Goal: Find specific page/section: Find specific page/section

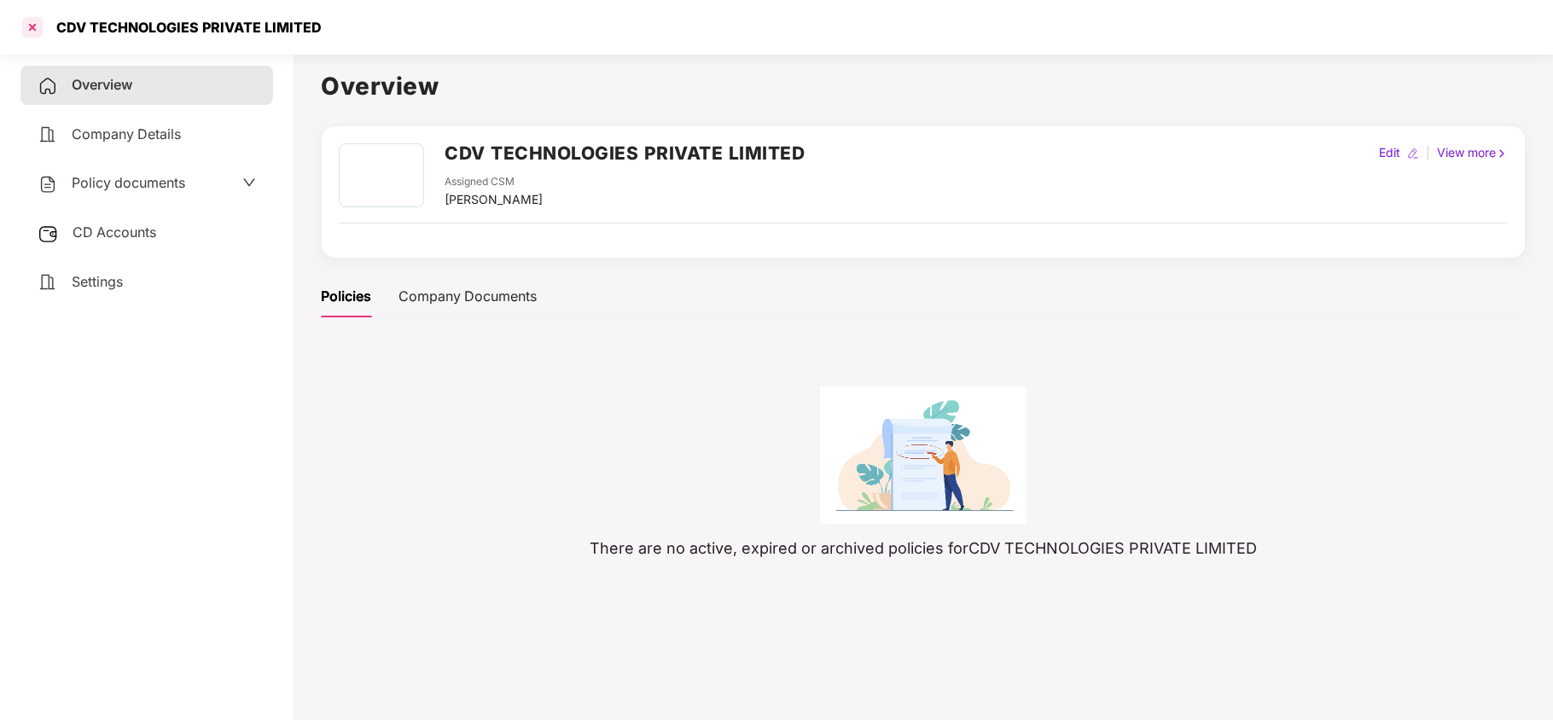
click at [35, 19] on div at bounding box center [32, 27] width 27 height 27
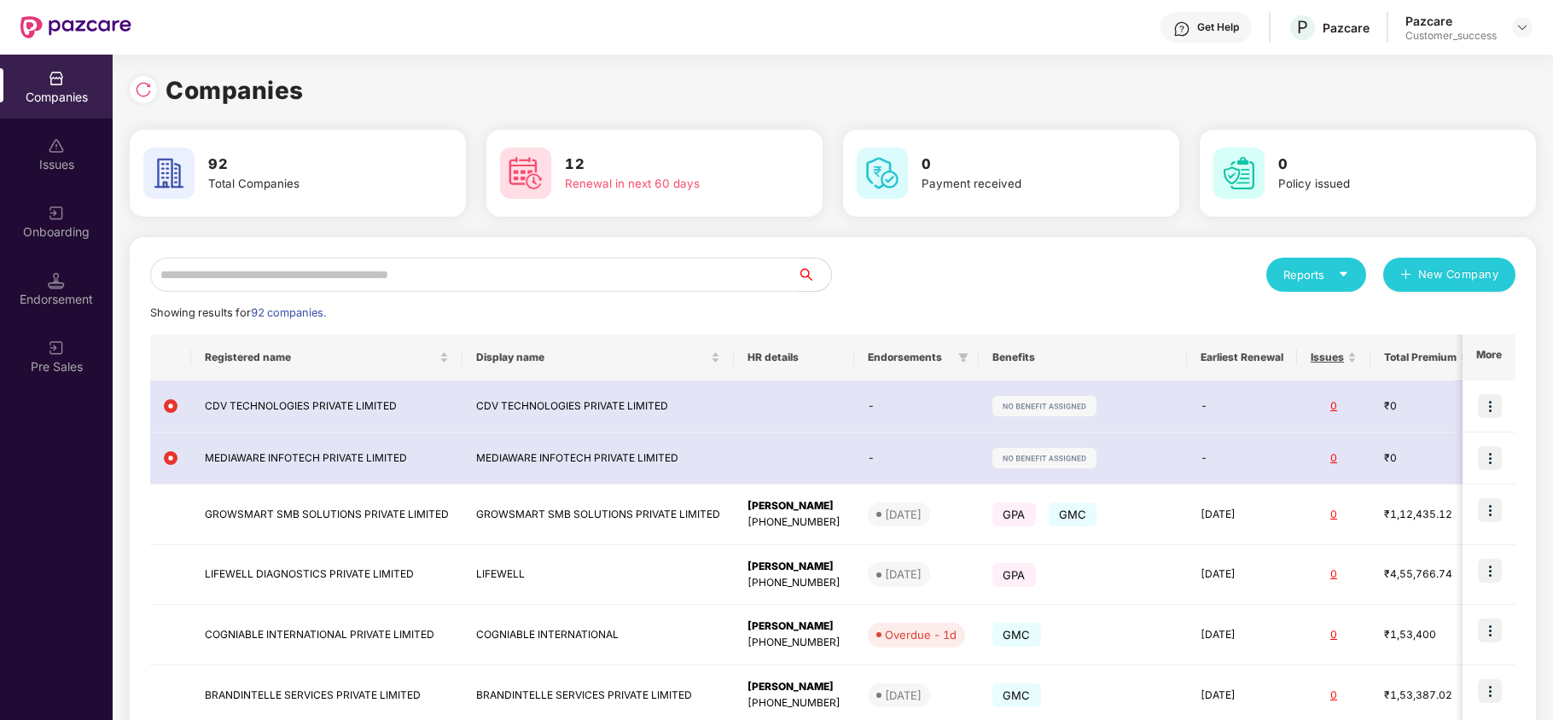
click at [288, 266] on input "text" at bounding box center [473, 275] width 647 height 34
click at [137, 81] on img at bounding box center [143, 89] width 17 height 17
click at [285, 273] on input "text" at bounding box center [473, 275] width 647 height 34
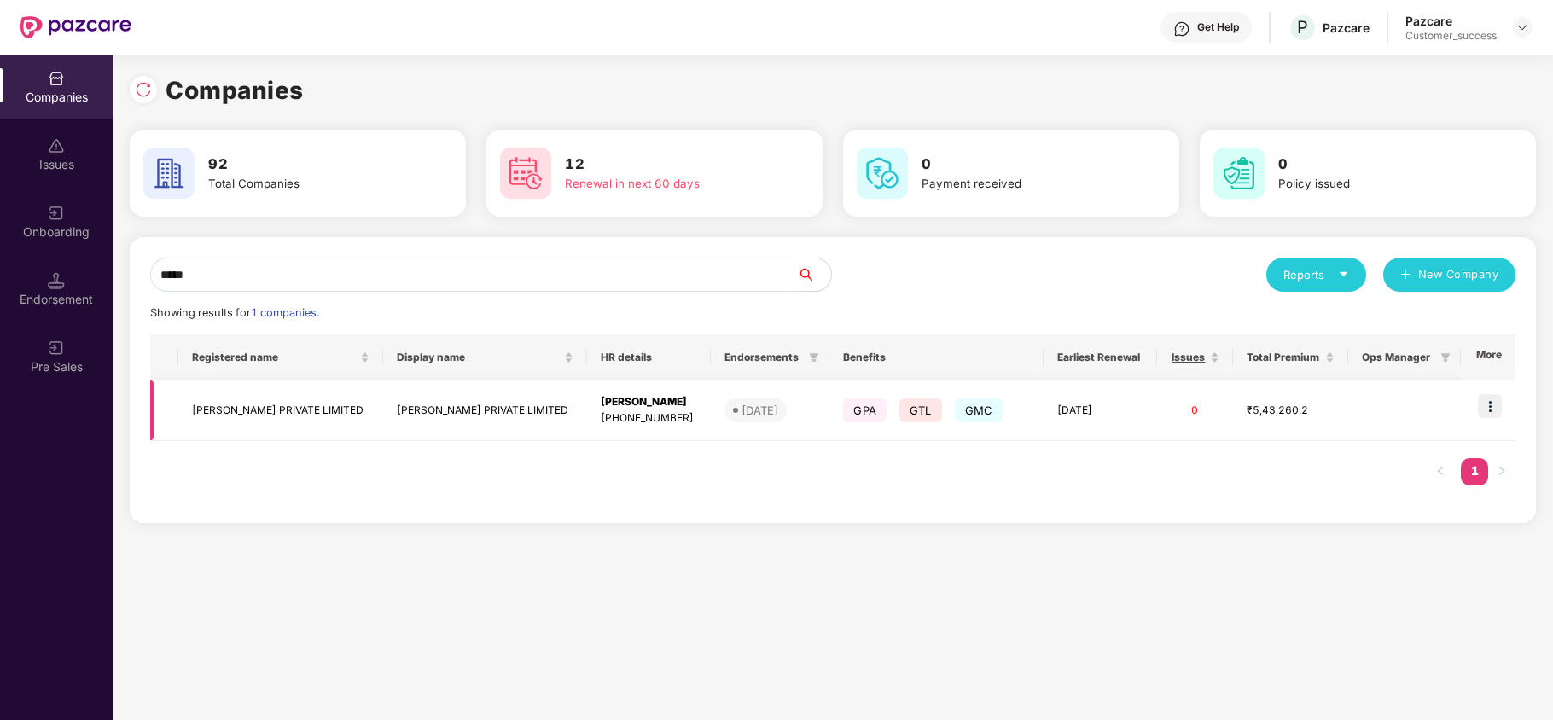
type input "*****"
click at [274, 425] on td "[PERSON_NAME] PRIVATE LIMITED" at bounding box center [280, 411] width 205 height 61
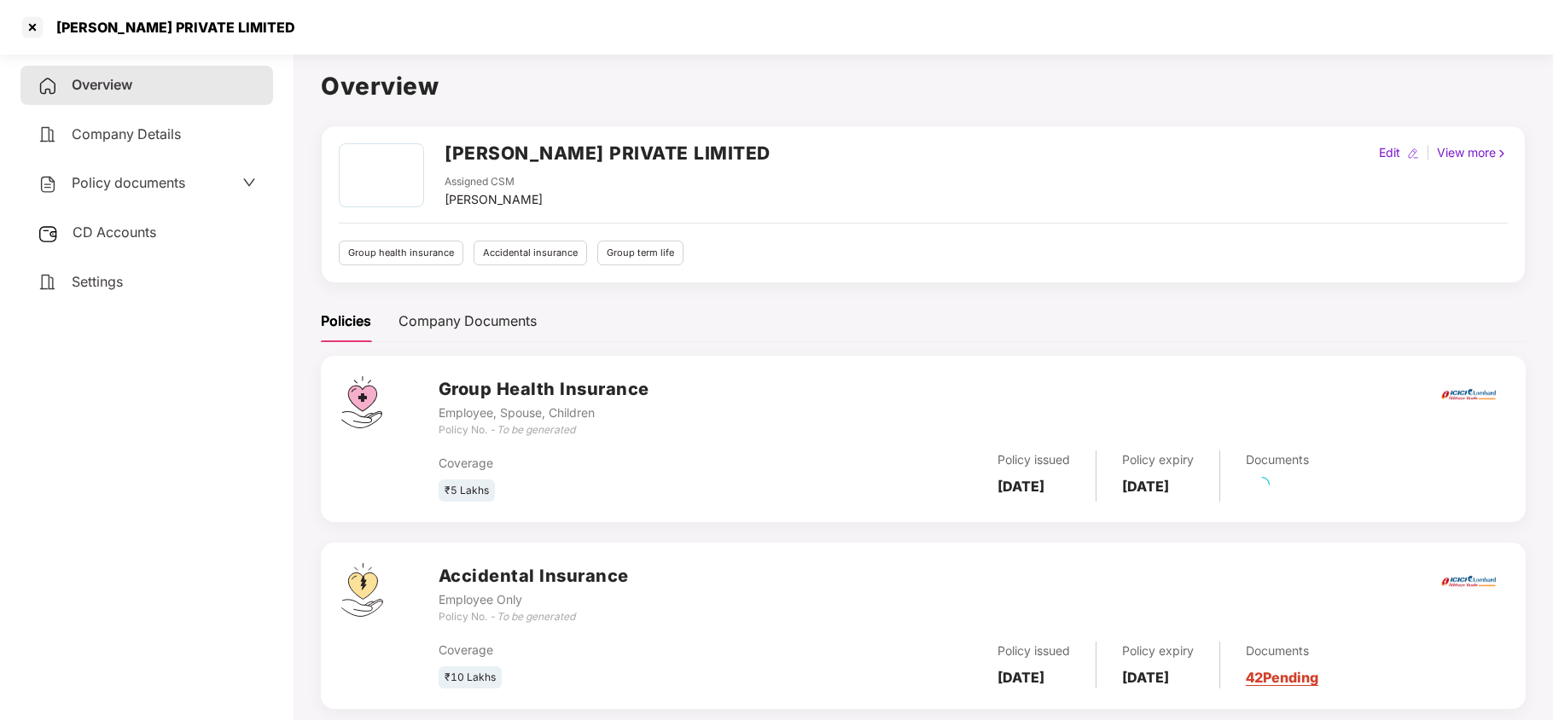
click at [158, 176] on span "Policy documents" at bounding box center [129, 182] width 114 height 17
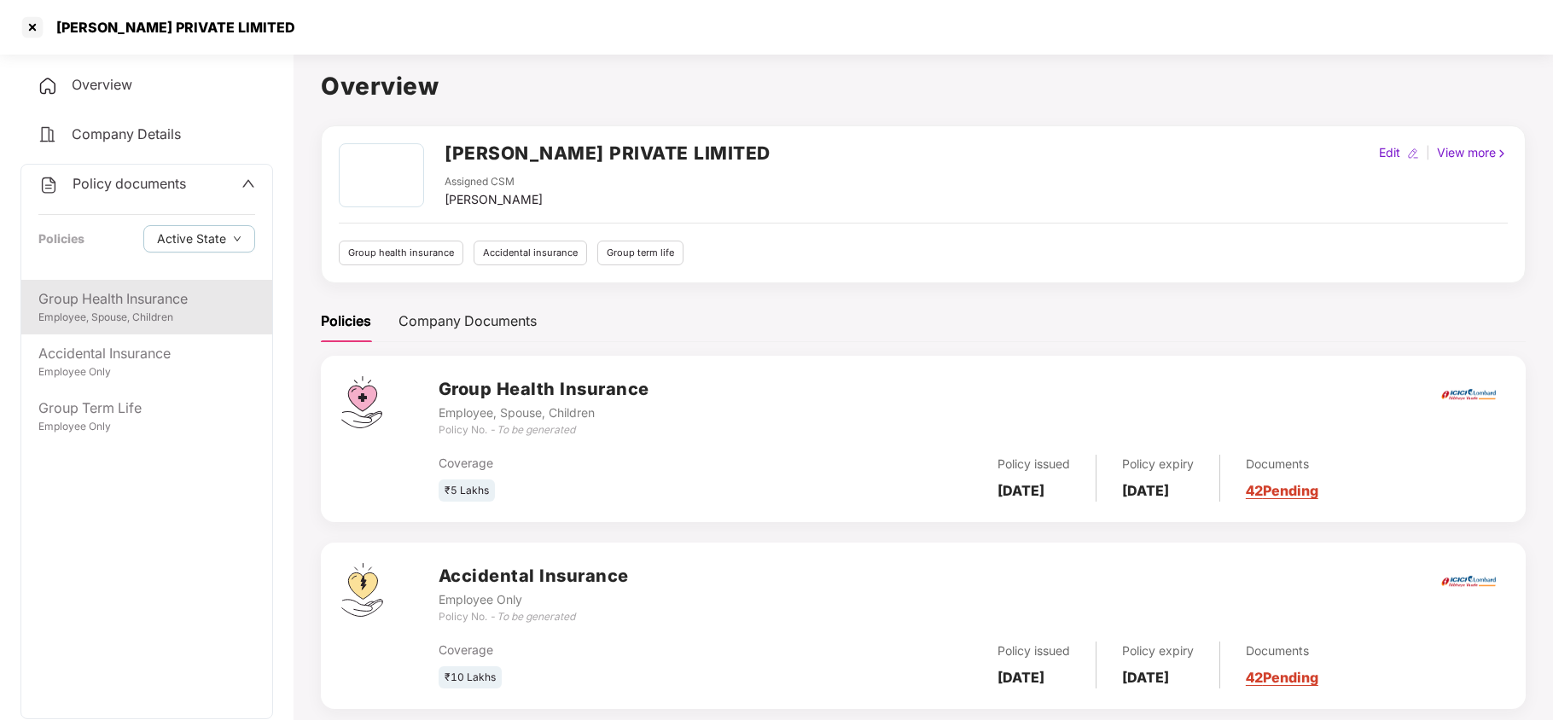
click at [137, 314] on div "Employee, Spouse, Children" at bounding box center [146, 318] width 217 height 16
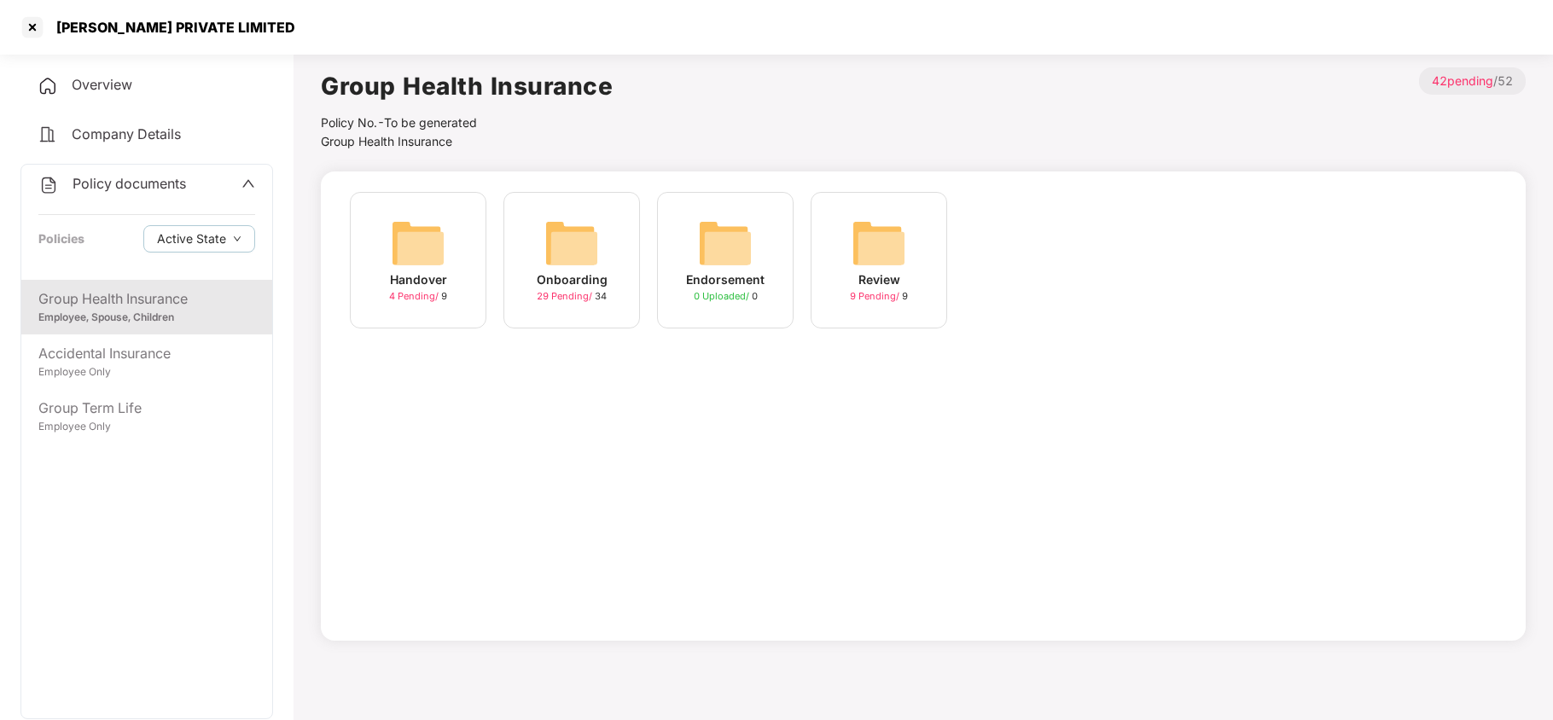
click at [543, 230] on div "Onboarding 29 Pending / 34" at bounding box center [571, 260] width 137 height 137
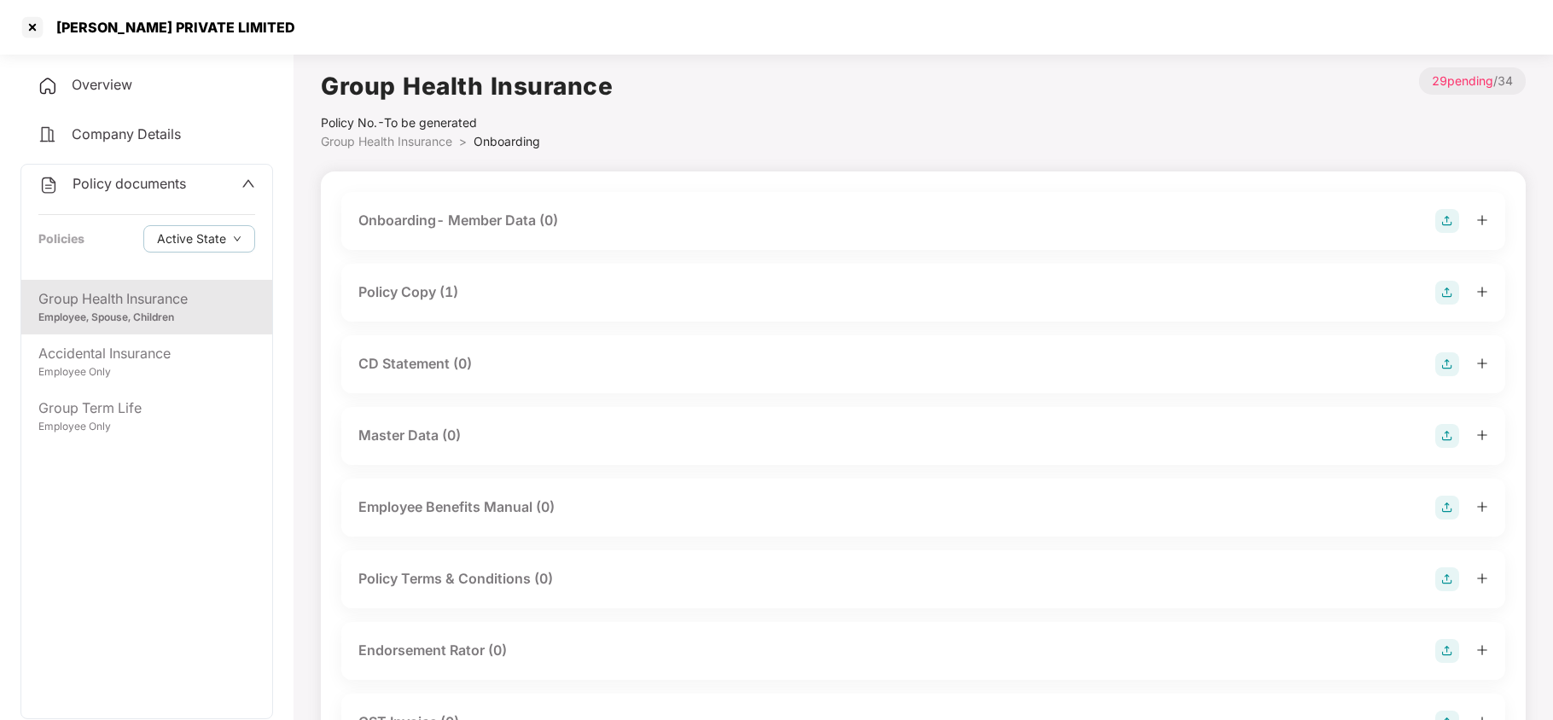
click at [475, 304] on div "Policy Copy (1)" at bounding box center [923, 293] width 1130 height 24
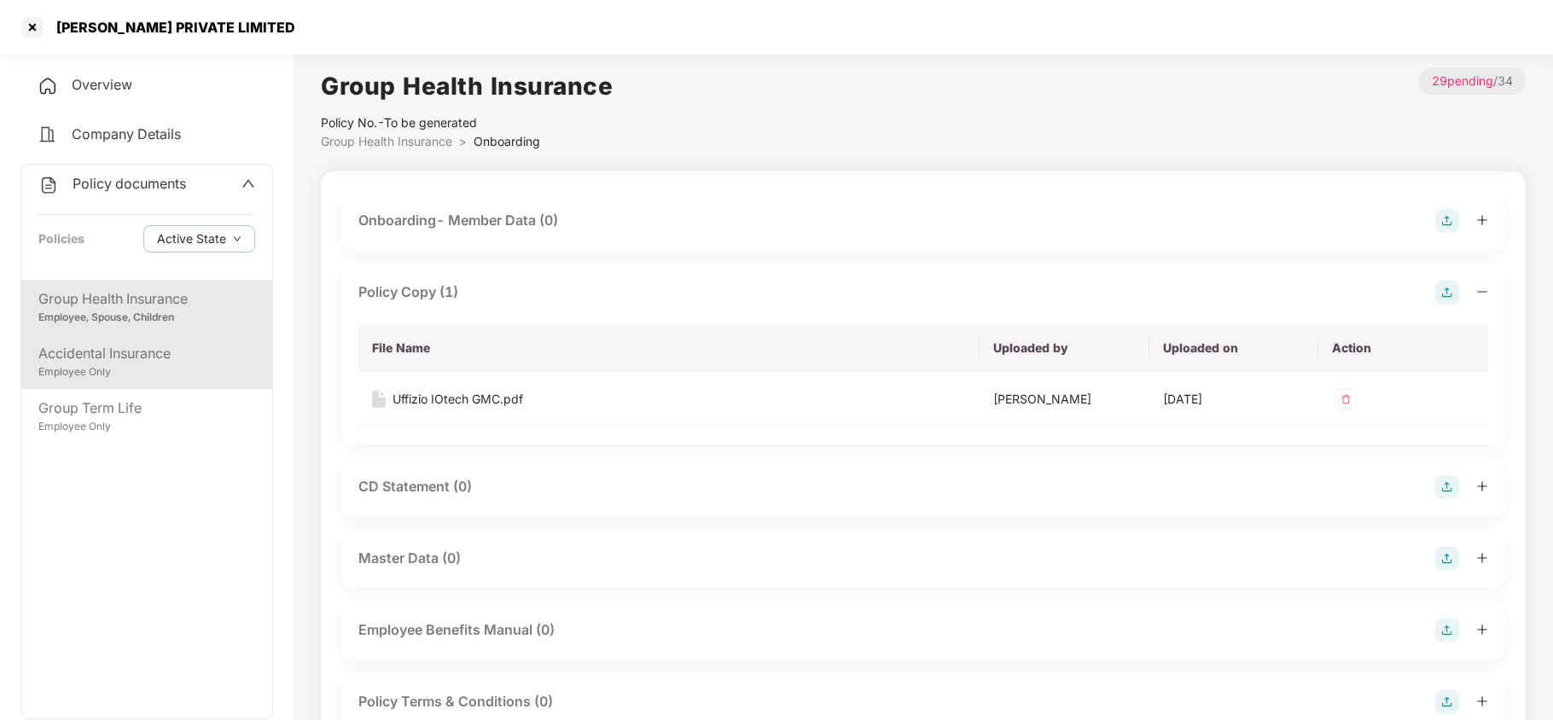
click at [176, 357] on div "Accidental Insurance" at bounding box center [146, 353] width 217 height 21
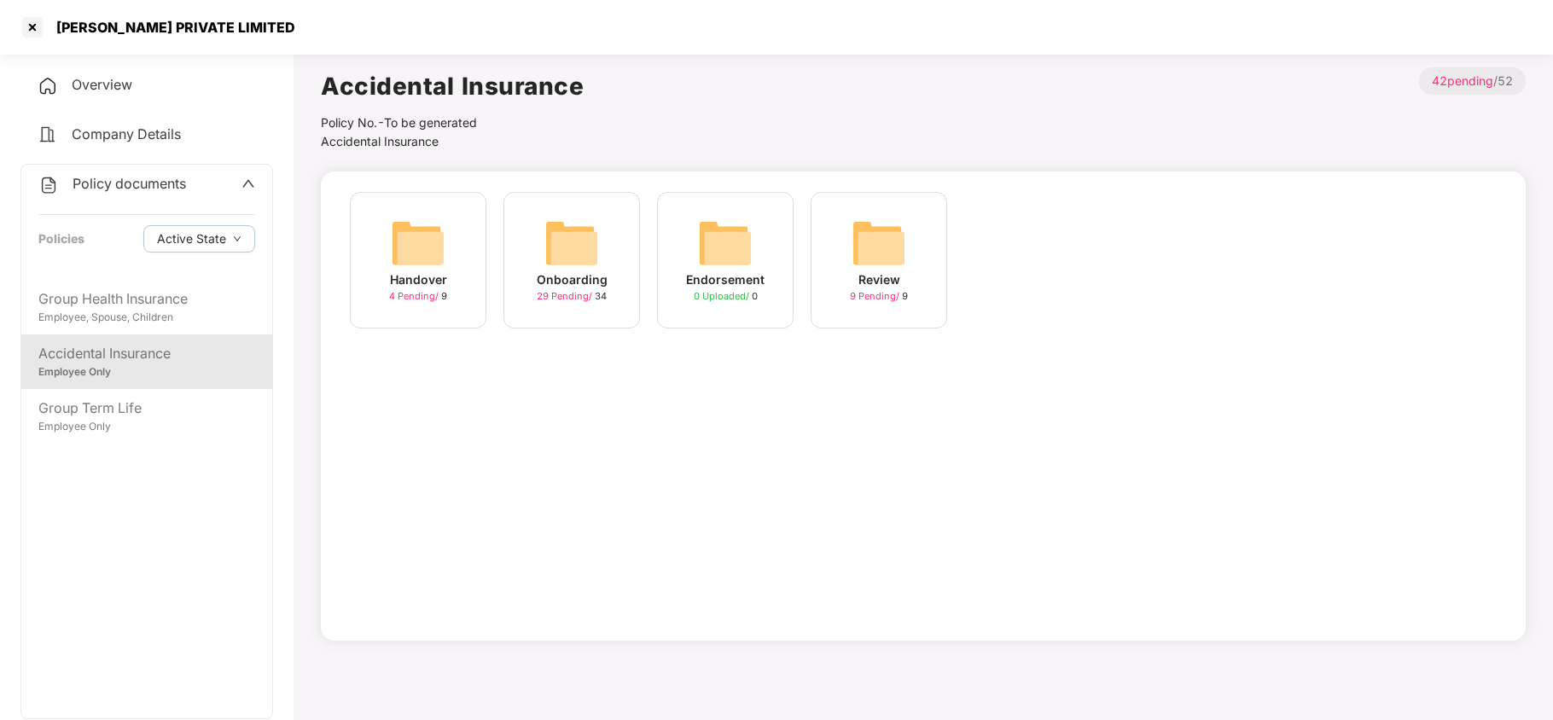
click at [550, 237] on img at bounding box center [571, 243] width 55 height 55
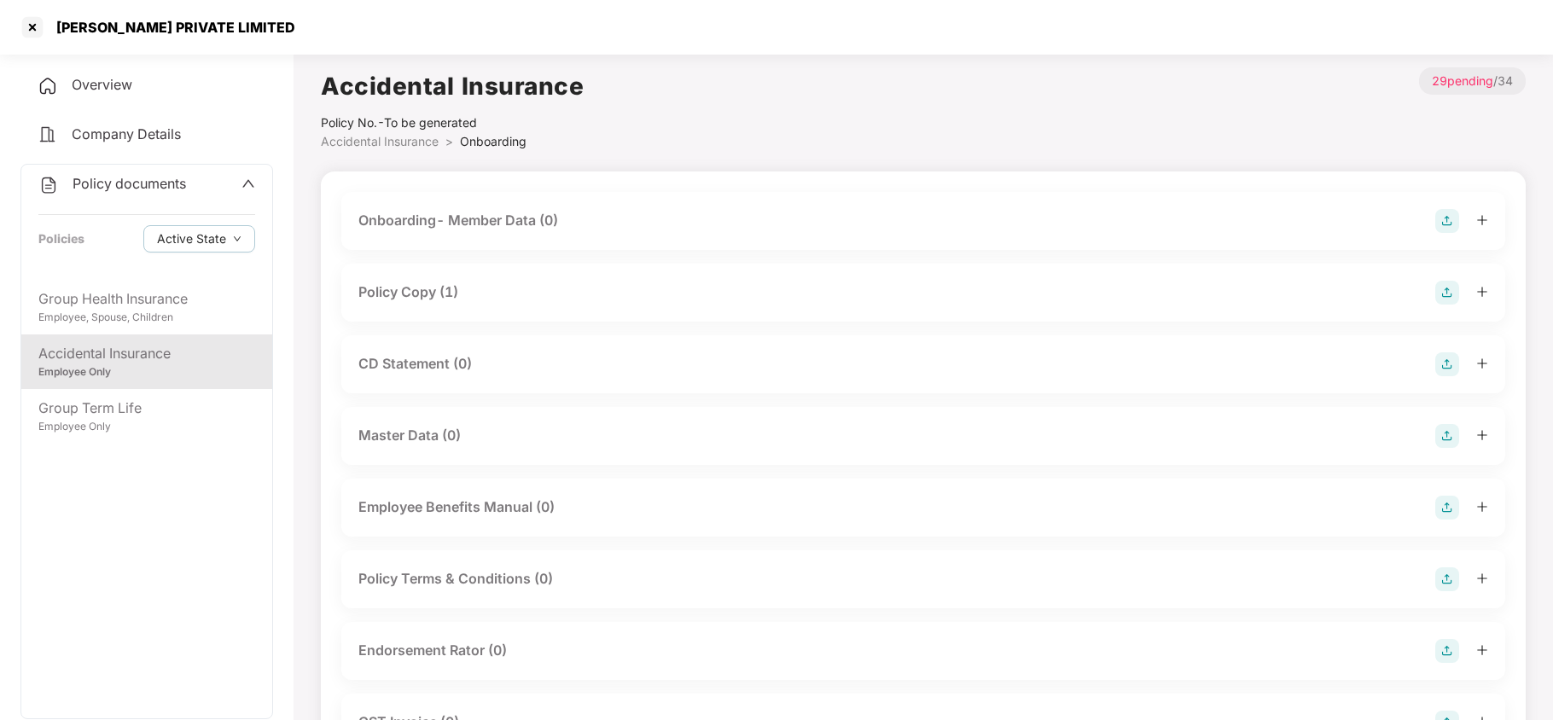
click at [440, 288] on div "Policy Copy (1)" at bounding box center [408, 292] width 100 height 21
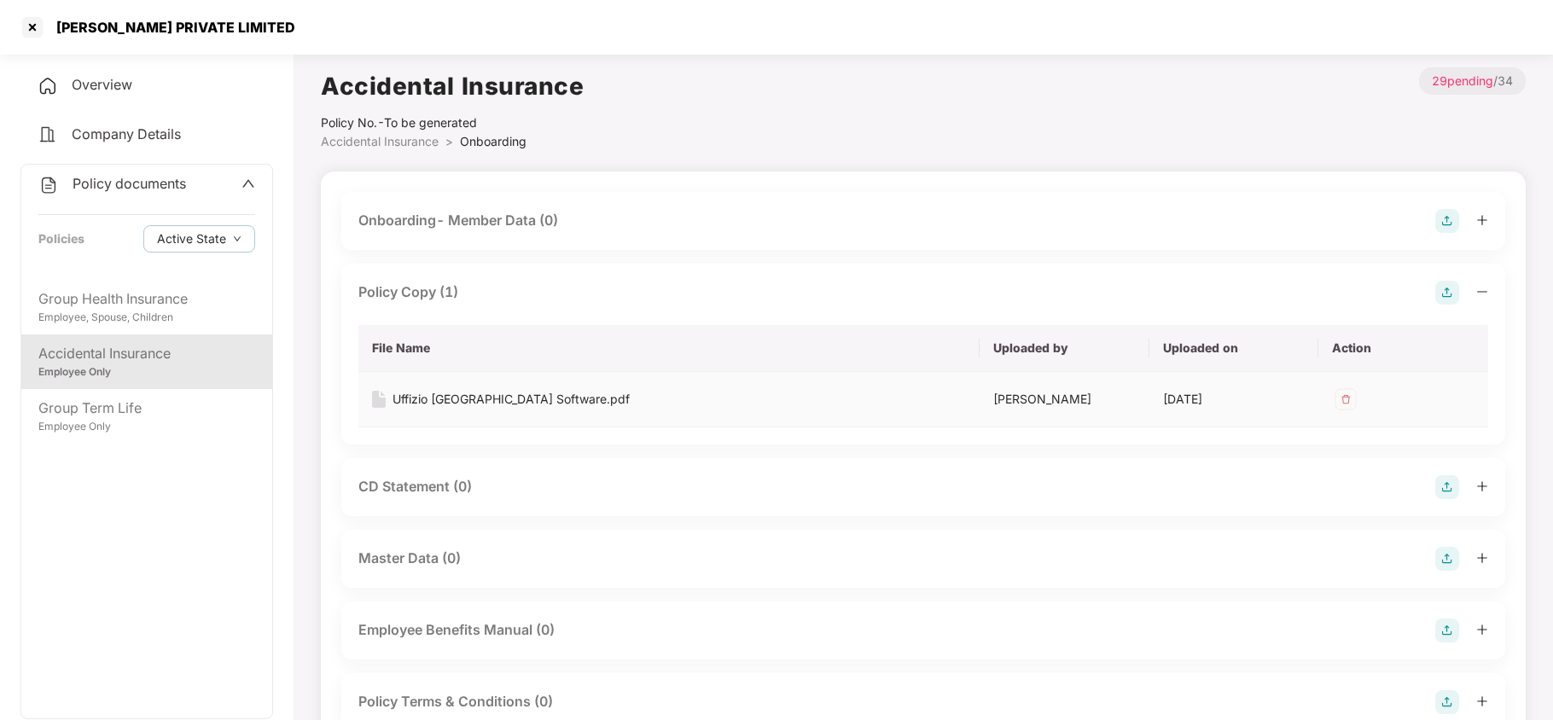
click at [490, 418] on td "Uffizio [GEOGRAPHIC_DATA] Software.pdf" at bounding box center [668, 399] width 621 height 55
click at [22, 28] on div at bounding box center [32, 27] width 27 height 27
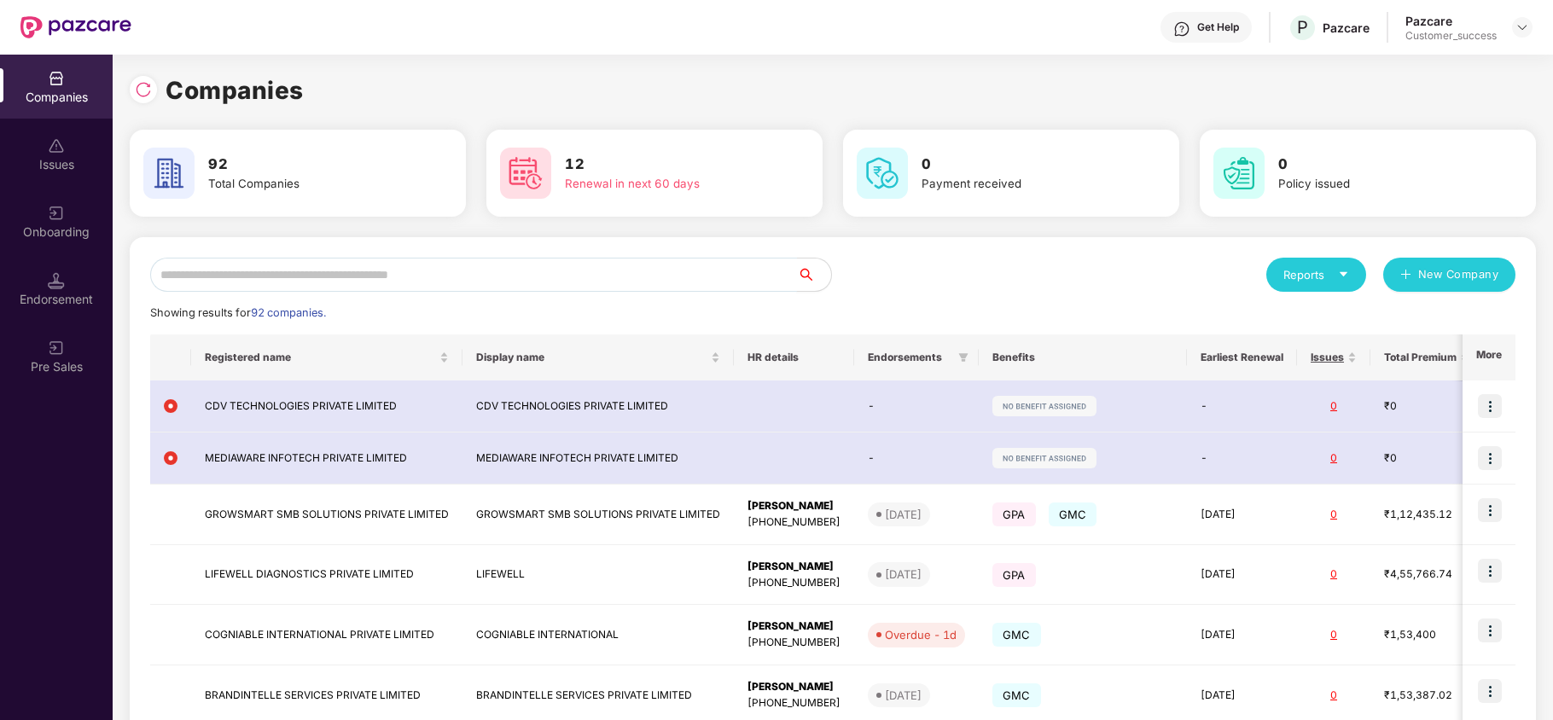
drag, startPoint x: 589, startPoint y: 230, endPoint x: 579, endPoint y: 268, distance: 39.7
click at [579, 268] on div "Companies 92 Total Companies 12 Renewal in next 60 days 0 Payment received 0 Po…" at bounding box center [833, 568] width 1406 height 992
click at [515, 278] on input "text" at bounding box center [473, 275] width 647 height 34
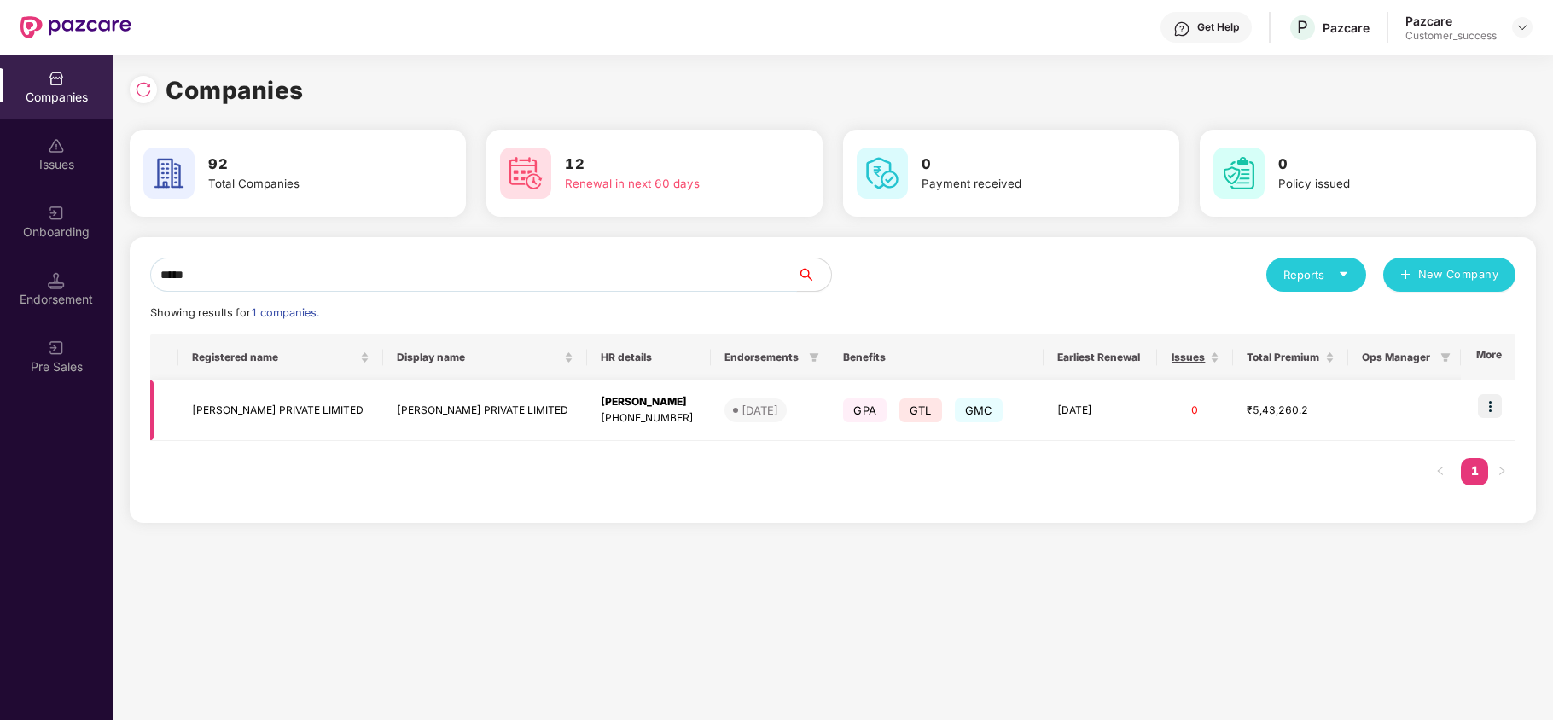
type input "*****"
click at [336, 407] on td "[PERSON_NAME] PRIVATE LIMITED" at bounding box center [280, 411] width 205 height 61
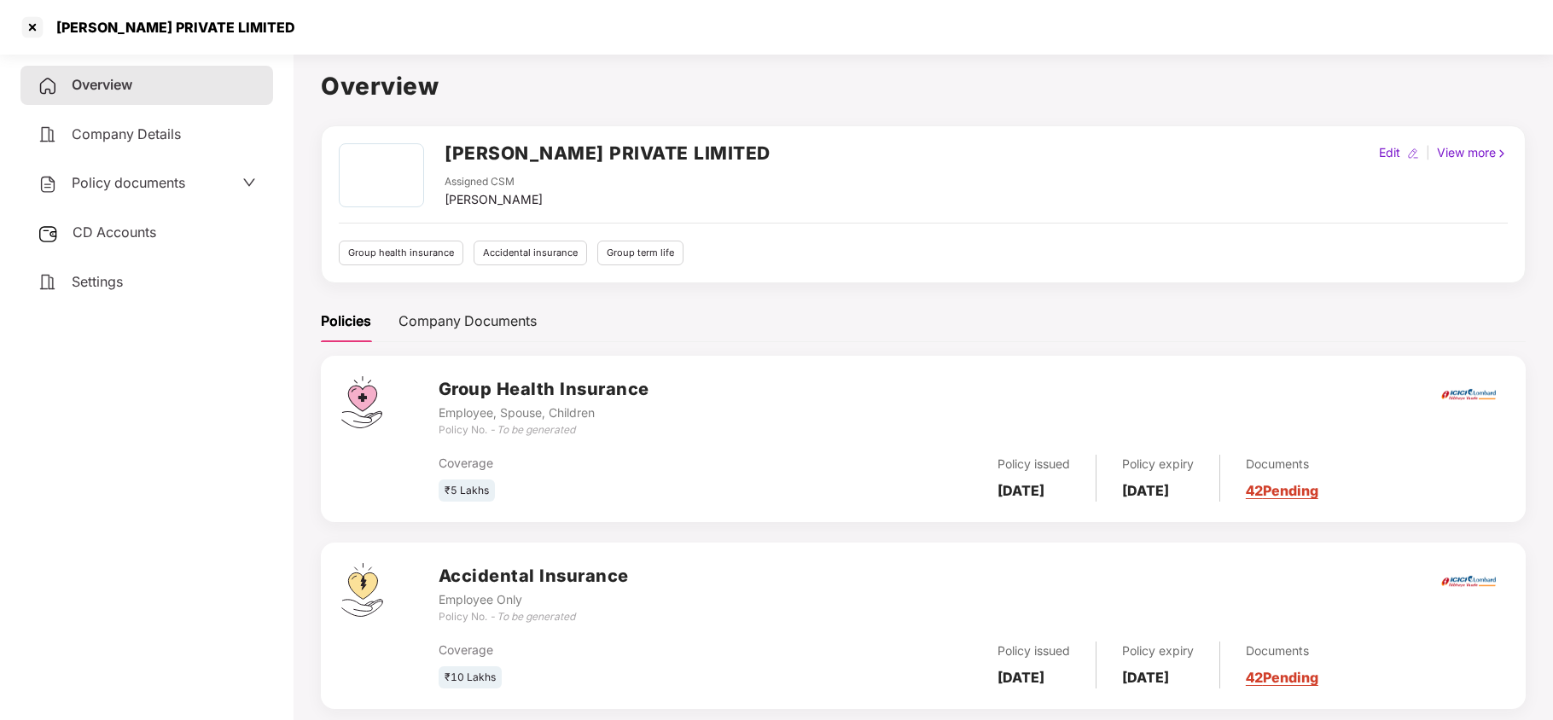
click at [107, 199] on div "Policy documents" at bounding box center [146, 183] width 253 height 39
click at [123, 189] on div "Policy documents" at bounding box center [112, 183] width 148 height 22
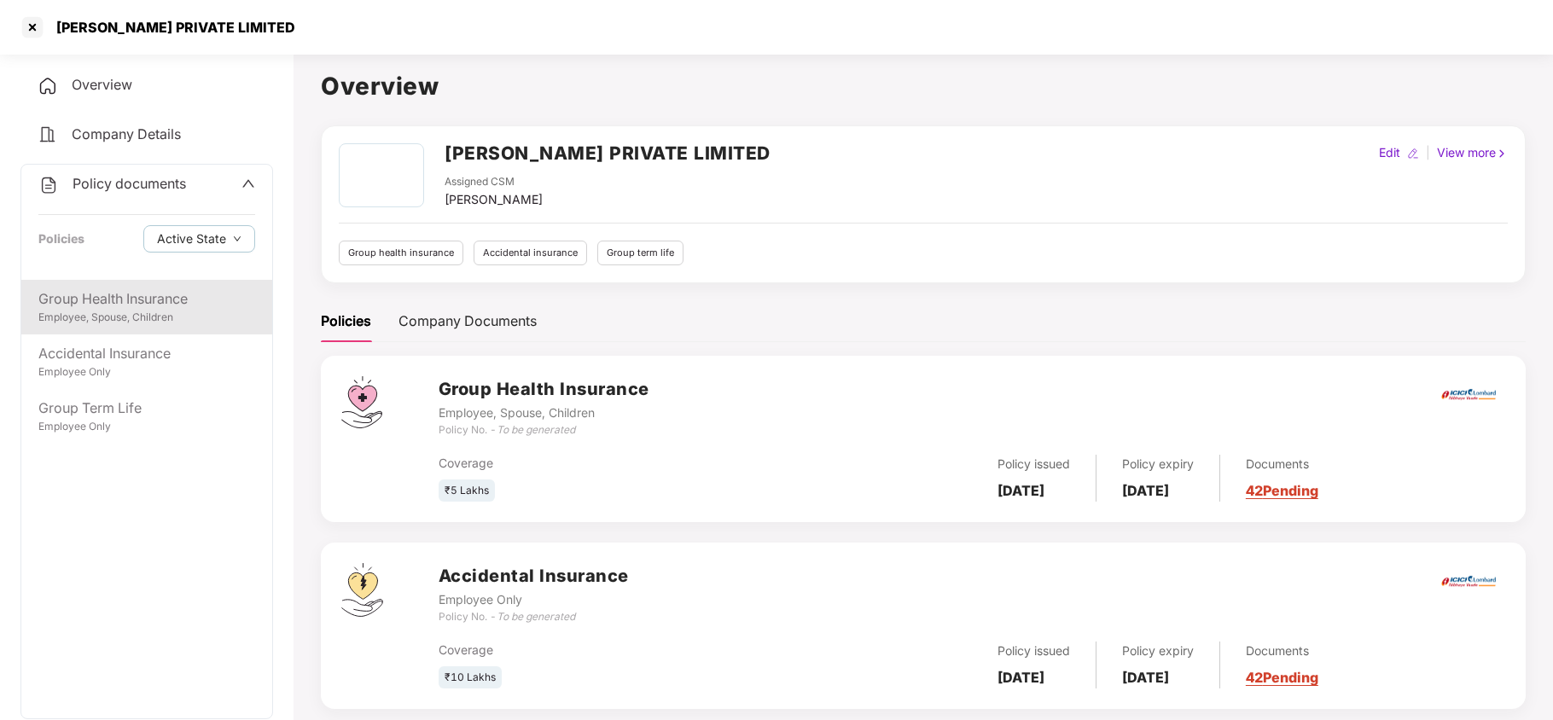
click at [103, 297] on div "Group Health Insurance" at bounding box center [146, 298] width 217 height 21
